Goal: Information Seeking & Learning: Learn about a topic

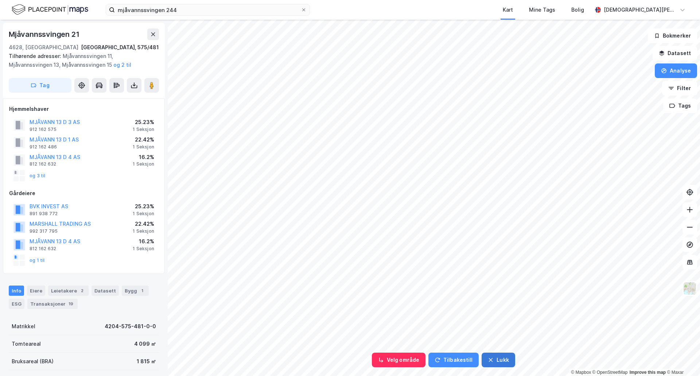
click at [496, 356] on button "Lukk" at bounding box center [498, 360] width 33 height 15
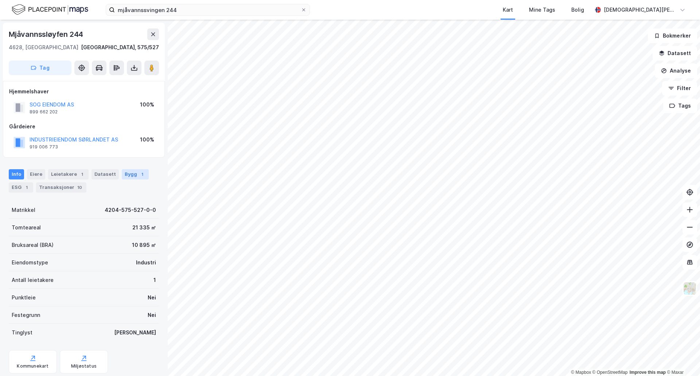
click at [130, 176] on div "Bygg 1" at bounding box center [135, 174] width 27 height 10
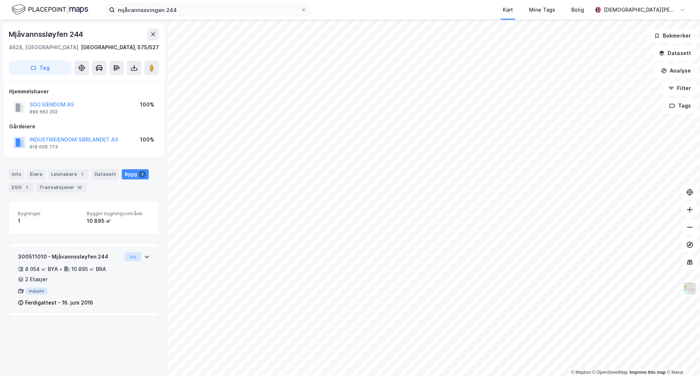
click at [129, 256] on button "Vis" at bounding box center [133, 256] width 16 height 9
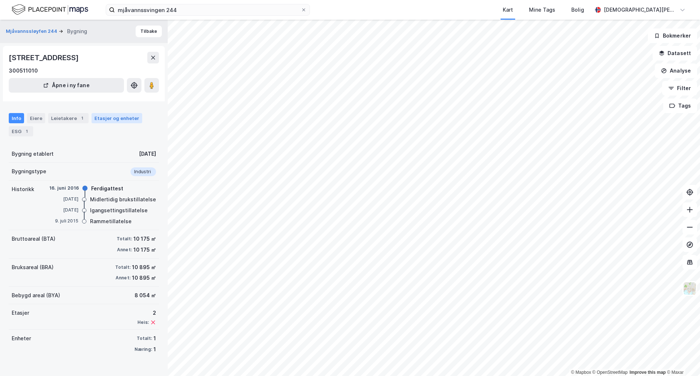
click at [111, 116] on div "Etasjer og enheter" at bounding box center [116, 118] width 45 height 7
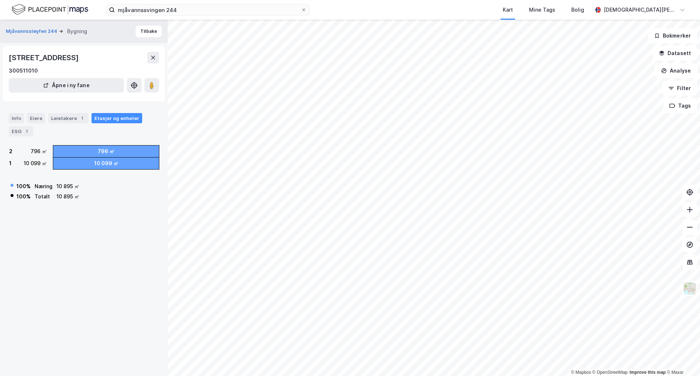
click at [89, 197] on div "100 % Næring 10 895 ㎡ 100 % Totalt 10 895 ㎡" at bounding box center [84, 188] width 150 height 27
click at [73, 116] on div "Leietakere 1" at bounding box center [68, 118] width 40 height 10
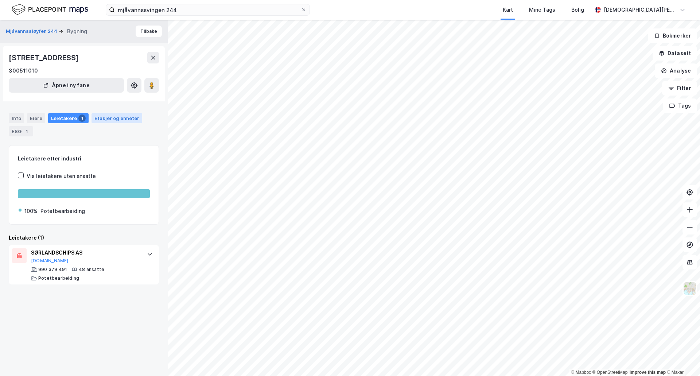
click at [106, 118] on div "Etasjer og enheter" at bounding box center [116, 118] width 45 height 7
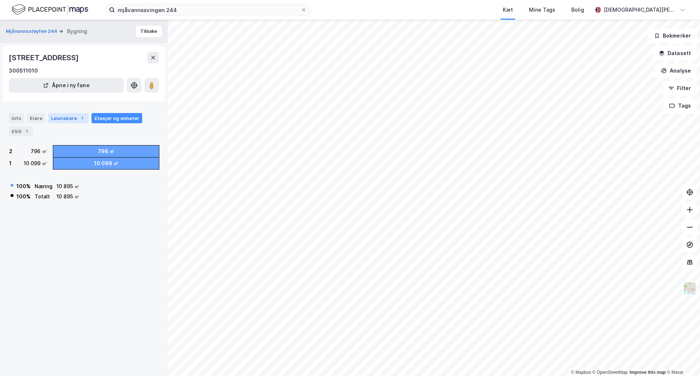
click at [77, 115] on div "Leietakere 1" at bounding box center [68, 118] width 40 height 10
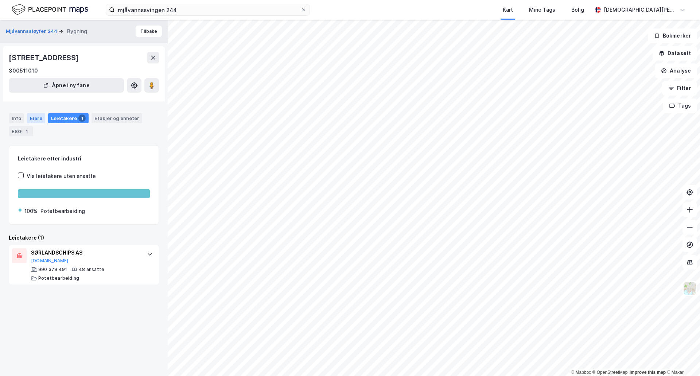
click at [35, 119] on div "Eiere" at bounding box center [36, 118] width 18 height 10
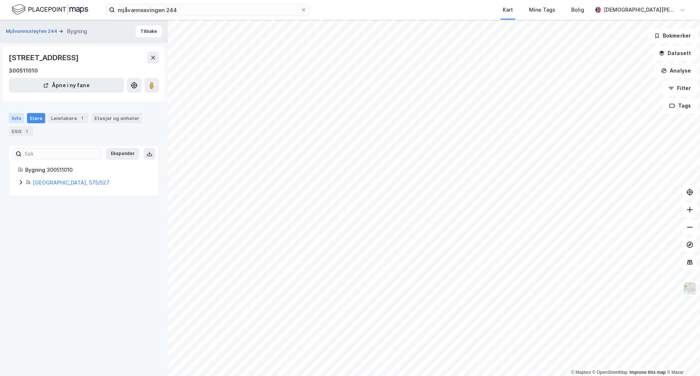
click at [19, 120] on div "Info" at bounding box center [16, 118] width 15 height 10
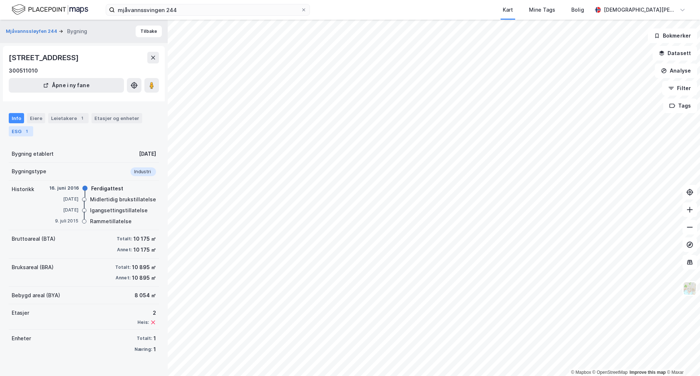
click at [22, 133] on div "ESG 1" at bounding box center [21, 131] width 24 height 10
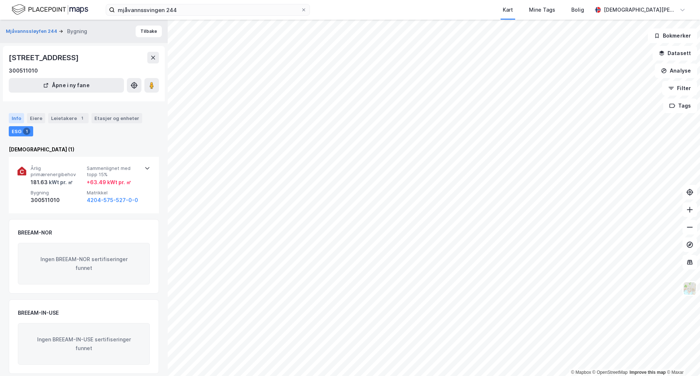
click at [17, 113] on div "Info" at bounding box center [16, 118] width 15 height 10
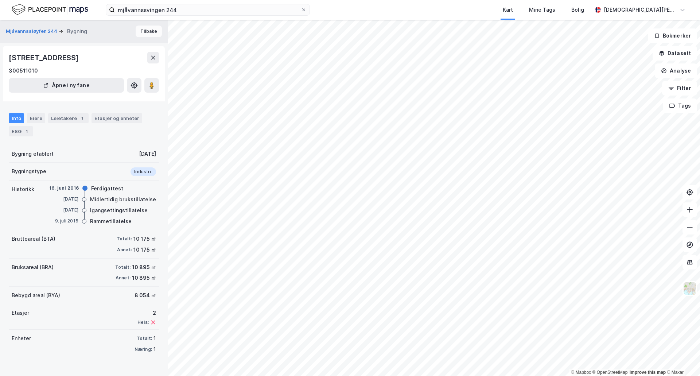
click at [149, 32] on button "Tilbake" at bounding box center [149, 32] width 26 height 12
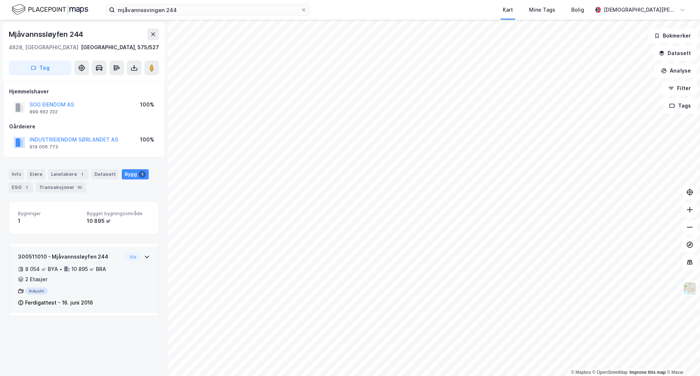
click at [73, 286] on div "300511010 - Mjåvannssløyfen 244 8 054 ㎡ BYA • 10 895 ㎡ BRA • 2 Etasjer Industri…" at bounding box center [70, 279] width 104 height 55
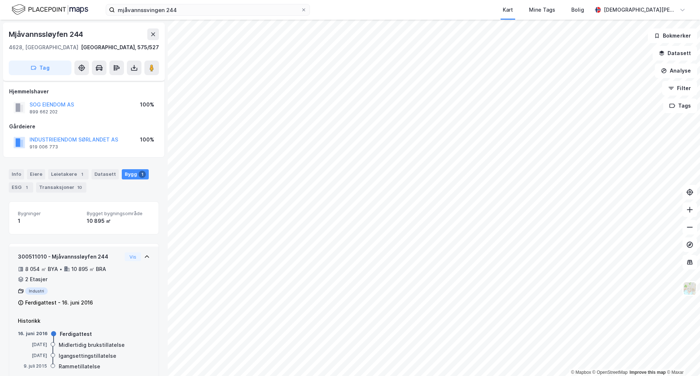
scroll to position [16, 0]
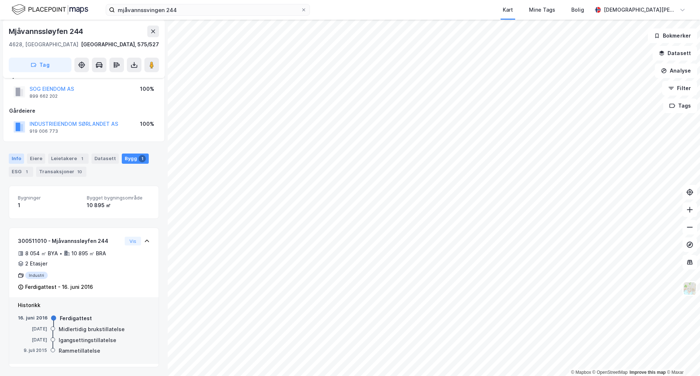
click at [20, 160] on div "Info" at bounding box center [16, 159] width 15 height 10
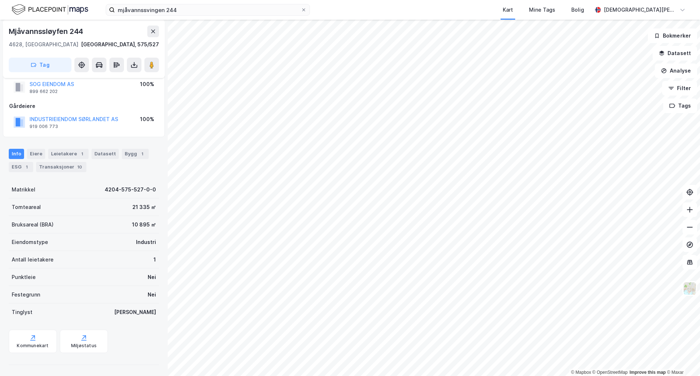
scroll to position [21, 0]
click at [30, 336] on icon at bounding box center [32, 336] width 7 height 7
click at [378, 0] on html "mjåvannssvingen 244 Kart Mine Tags [PERSON_NAME] [PERSON_NAME] © Mapbox © OpenS…" at bounding box center [350, 188] width 700 height 376
click at [674, 71] on button "Analyse" at bounding box center [676, 70] width 42 height 15
click at [608, 88] on div "Tegn område" at bounding box center [612, 86] width 63 height 6
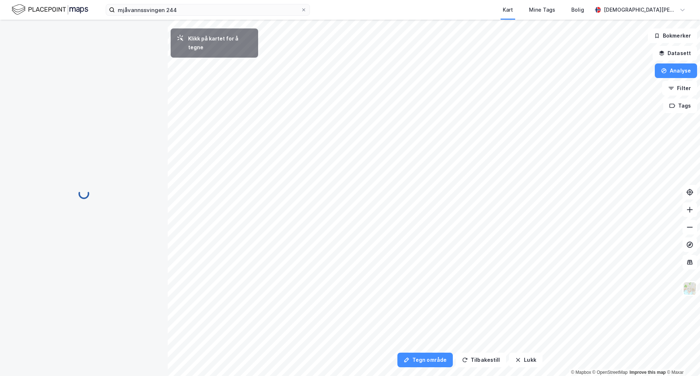
scroll to position [0, 0]
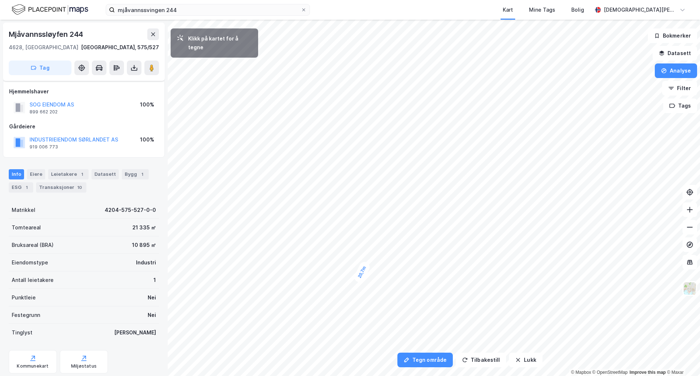
click at [358, 280] on div "20,7m" at bounding box center [362, 271] width 19 height 23
click at [369, 285] on div "14m" at bounding box center [364, 283] width 20 height 16
click at [343, 302] on div "16,4m" at bounding box center [349, 305] width 23 height 19
click at [337, 317] on div "18,8m" at bounding box center [340, 309] width 18 height 23
click at [344, 298] on div "21,1m" at bounding box center [339, 306] width 19 height 23
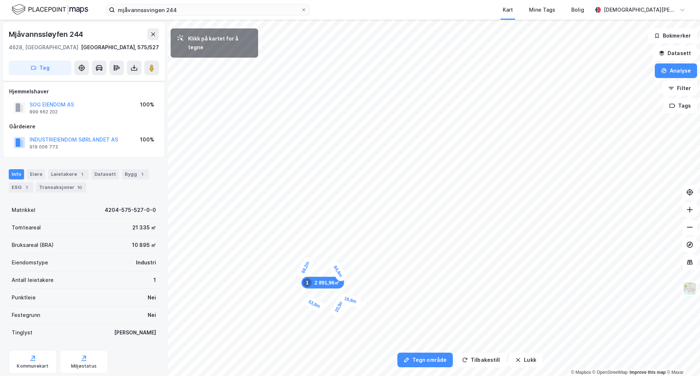
click at [357, 303] on div "16,6m" at bounding box center [350, 300] width 23 height 16
click at [367, 285] on div "22,7m" at bounding box center [361, 293] width 19 height 23
click at [352, 278] on div "19,2m" at bounding box center [359, 281] width 23 height 19
click at [340, 299] on div "20,7m" at bounding box center [338, 307] width 16 height 23
click at [354, 307] on div "18,8m" at bounding box center [347, 303] width 23 height 19
